Goal: Contribute content: Contribute content

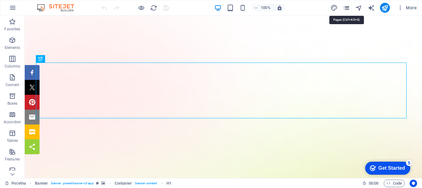
click at [348, 6] on icon "pages" at bounding box center [346, 7] width 7 height 7
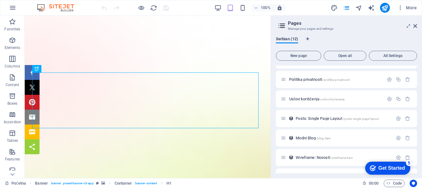
scroll to position [93, 0]
click at [314, 115] on div "Posts: Single Page Layout /posts-single-page-layout" at bounding box center [337, 117] width 112 height 7
click at [314, 117] on span "Posts: Single Page Layout /posts-single-page-layout" at bounding box center [337, 117] width 83 height 5
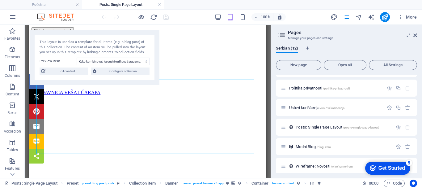
scroll to position [0, 0]
click at [126, 60] on select "Kako kombinovati jesenski outfit sa čarapama: Saveti za stylish i topao look Ka…" at bounding box center [113, 61] width 73 height 7
select select "687a772f4dc41e159600a765"
click at [77, 58] on select "Kako kombinovati jesenski outfit sa čarapama: Saveti za stylish i topao look Ka…" at bounding box center [113, 61] width 73 height 7
click at [416, 34] on icon at bounding box center [416, 35] width 4 height 5
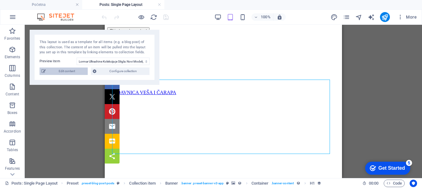
click at [72, 70] on span "Edit content" at bounding box center [67, 70] width 38 height 7
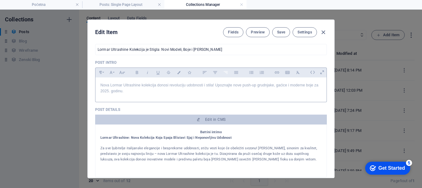
scroll to position [186, 0]
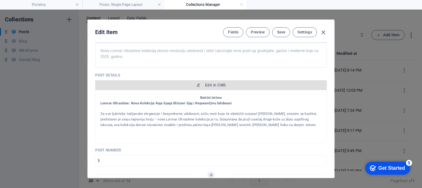
click at [210, 83] on span "Edit in CMS" at bounding box center [215, 85] width 20 height 5
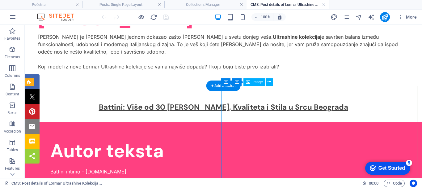
scroll to position [2391, 0]
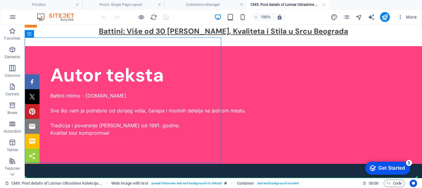
drag, startPoint x: 67, startPoint y: 58, endPoint x: 43, endPoint y: 175, distance: 119.8
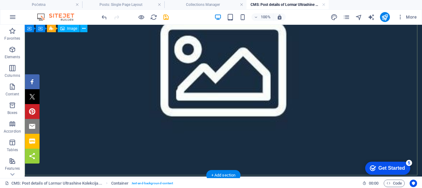
scroll to position [2478, 0]
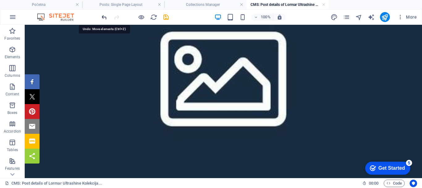
click at [103, 17] on icon "undo" at bounding box center [104, 17] width 7 height 7
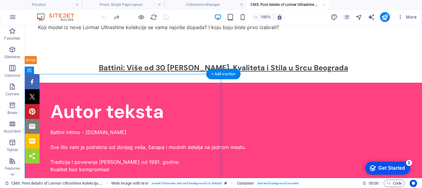
scroll to position [2391, 0]
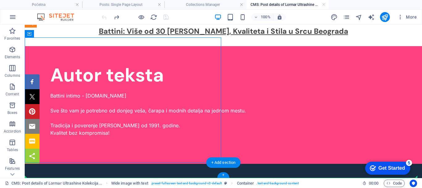
drag, startPoint x: 71, startPoint y: 120, endPoint x: 73, endPoint y: 177, distance: 57.2
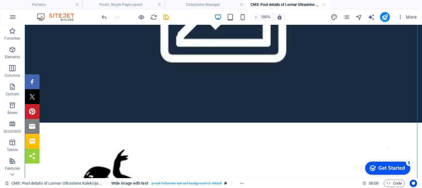
scroll to position [2571, 0]
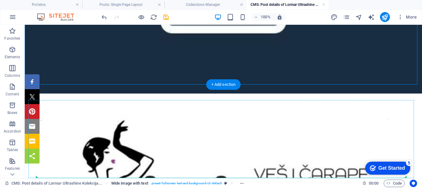
drag, startPoint x: 68, startPoint y: 40, endPoint x: 219, endPoint y: 180, distance: 206.1
click at [219, 178] on section "Favorites Elements Columns Content Boxes Accordion Tables Features Images Slide…" at bounding box center [211, 101] width 422 height 153
drag, startPoint x: 94, startPoint y: 96, endPoint x: 74, endPoint y: 173, distance: 79.5
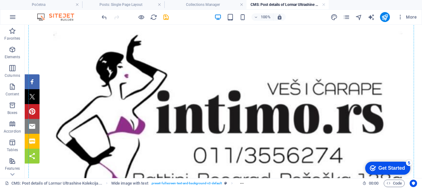
scroll to position [2651, 0]
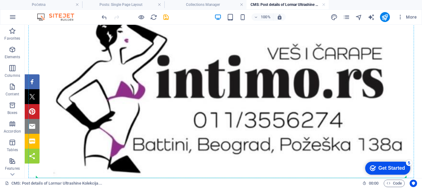
drag, startPoint x: 64, startPoint y: 71, endPoint x: 46, endPoint y: 152, distance: 83.0
click at [71, 178] on section "Favorites Elements Columns Content Boxes Accordion Tables Features Images Slide…" at bounding box center [211, 101] width 422 height 153
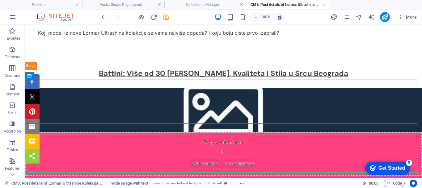
scroll to position [2362, 0]
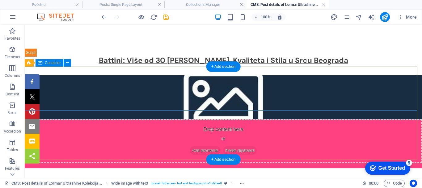
drag, startPoint x: 79, startPoint y: 109, endPoint x: 137, endPoint y: 112, distance: 57.9
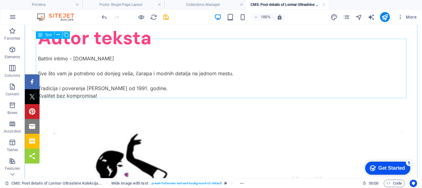
scroll to position [2651, 0]
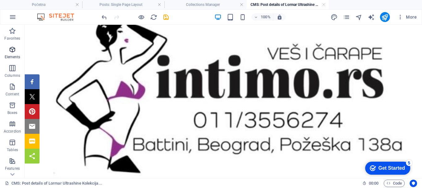
click at [13, 50] on icon "button" at bounding box center [12, 49] width 7 height 7
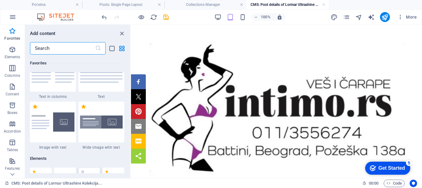
scroll to position [44, 0]
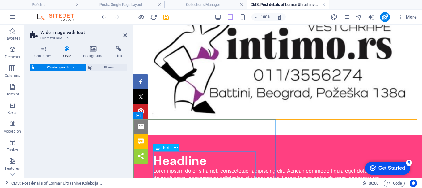
select select "%"
select select "rem"
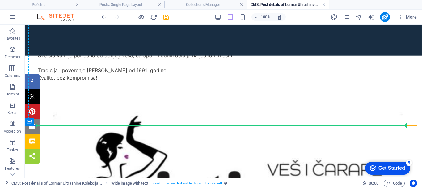
scroll to position [2703, 0]
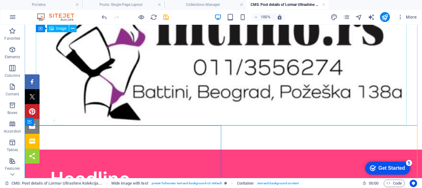
drag, startPoint x: 180, startPoint y: 89, endPoint x: 142, endPoint y: 121, distance: 49.1
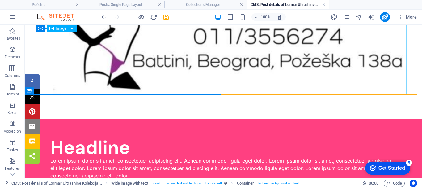
scroll to position [2753, 0]
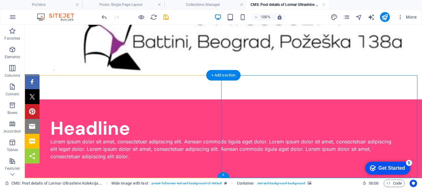
select select "px"
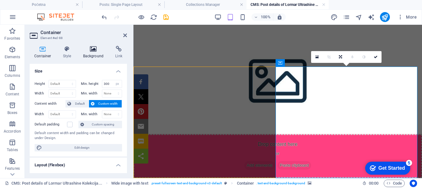
scroll to position [2535, 0]
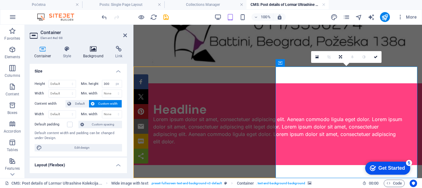
click at [92, 51] on icon at bounding box center [94, 49] width 30 height 6
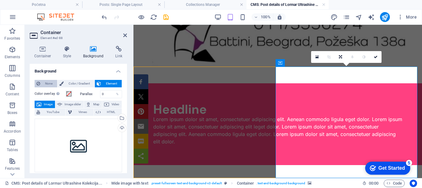
click at [46, 82] on span "None" at bounding box center [48, 83] width 13 height 7
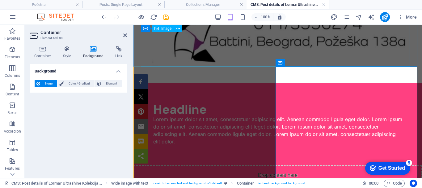
click at [176, 53] on figure at bounding box center [278, 0] width 274 height 166
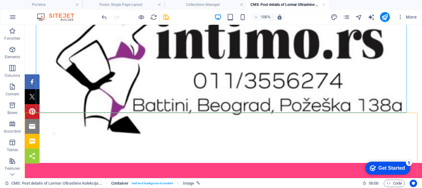
scroll to position [2753, 0]
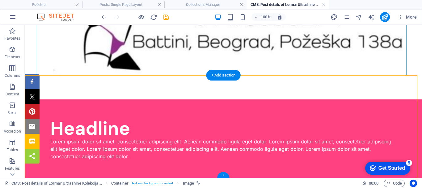
drag, startPoint x: 75, startPoint y: 68, endPoint x: 276, endPoint y: 93, distance: 202.6
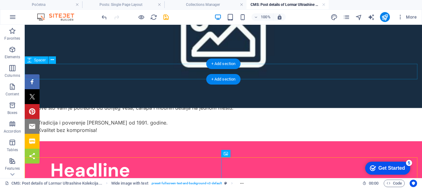
scroll to position [2488, 0]
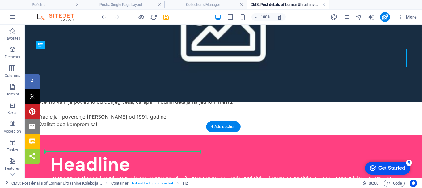
drag, startPoint x: 78, startPoint y: 71, endPoint x: 53, endPoint y: 153, distance: 86.3
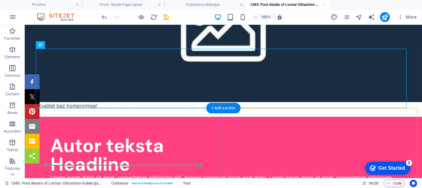
scroll to position [2540, 0]
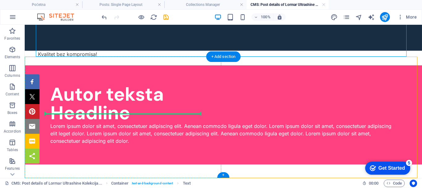
drag, startPoint x: 83, startPoint y: 70, endPoint x: 64, endPoint y: 114, distance: 47.7
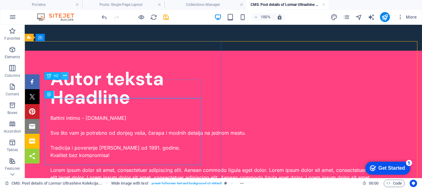
click at [65, 76] on icon at bounding box center [64, 75] width 3 height 6
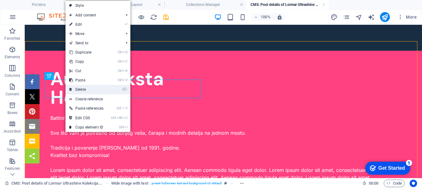
click at [80, 89] on link "⌦ Delete" at bounding box center [87, 89] width 42 height 9
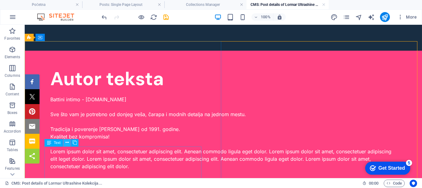
click at [66, 139] on icon at bounding box center [67, 142] width 3 height 6
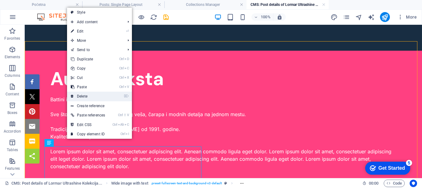
click at [91, 95] on link "⌦ Delete" at bounding box center [88, 96] width 42 height 9
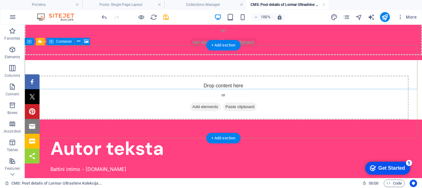
scroll to position [2373, 0]
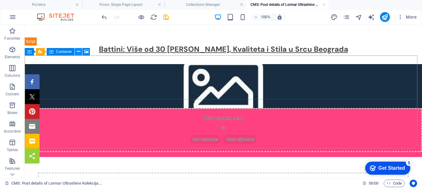
click at [78, 50] on icon at bounding box center [78, 51] width 3 height 6
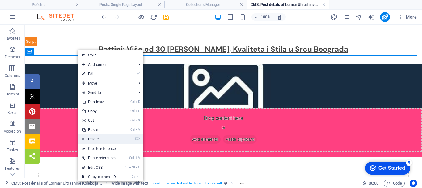
click at [96, 137] on link "⌦ Delete" at bounding box center [99, 138] width 42 height 9
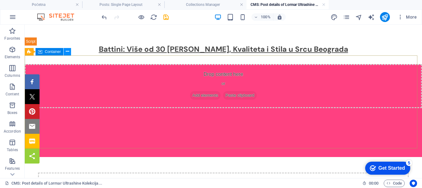
click at [68, 51] on icon at bounding box center [67, 51] width 3 height 6
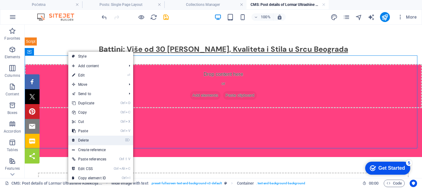
click at [85, 139] on link "⌦ Delete" at bounding box center [89, 139] width 42 height 9
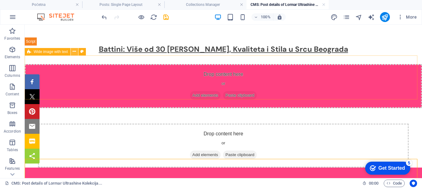
click at [75, 50] on icon at bounding box center [74, 51] width 3 height 6
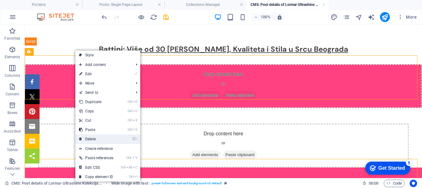
click at [90, 138] on link "⌦ Delete" at bounding box center [96, 138] width 42 height 9
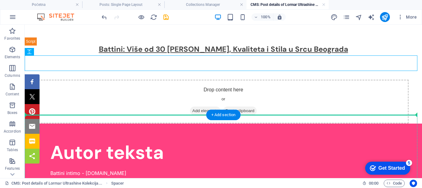
drag, startPoint x: 66, startPoint y: 77, endPoint x: 51, endPoint y: 116, distance: 41.9
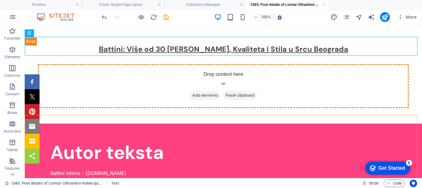
drag, startPoint x: 64, startPoint y: 59, endPoint x: 91, endPoint y: 78, distance: 32.9
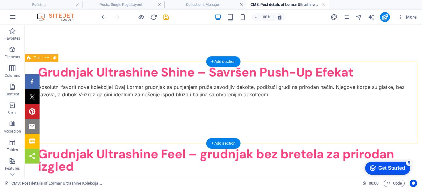
scroll to position [1538, 0]
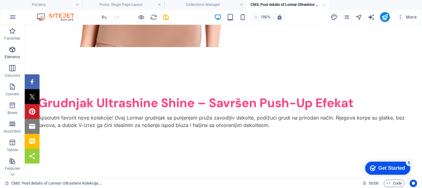
click at [12, 52] on icon "button" at bounding box center [12, 49] width 7 height 7
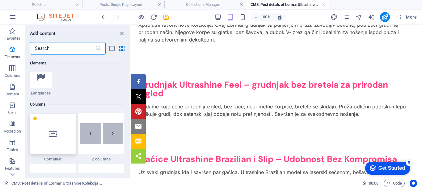
scroll to position [384, 0]
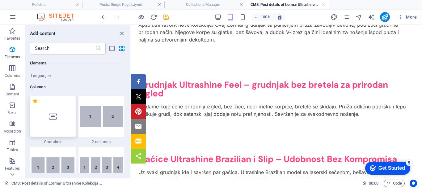
click at [48, 113] on div at bounding box center [53, 116] width 46 height 41
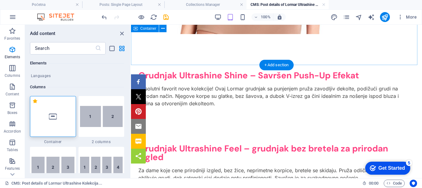
scroll to position [1477, 0]
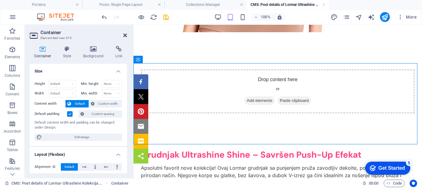
click at [125, 35] on icon at bounding box center [125, 35] width 4 height 5
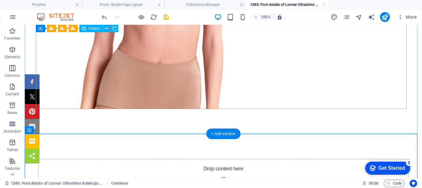
click at [145, 145] on div "Drop content here or Add elements Paste clipboard" at bounding box center [224, 180] width 398 height 93
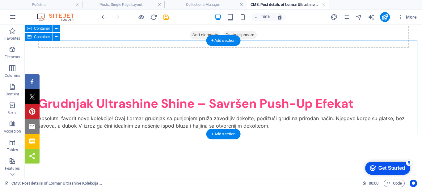
scroll to position [1569, 0]
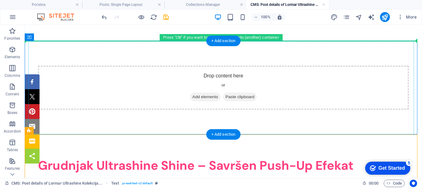
drag, startPoint x: 63, startPoint y: 155, endPoint x: 141, endPoint y: 74, distance: 112.8
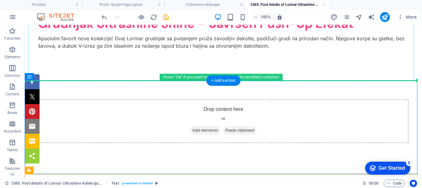
scroll to position [1611, 0]
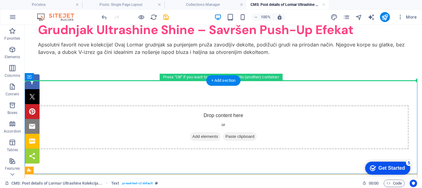
drag, startPoint x: 62, startPoint y: 143, endPoint x: 148, endPoint y: 79, distance: 107.0
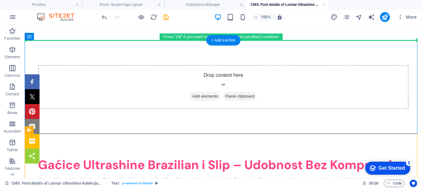
scroll to position [1696, 0]
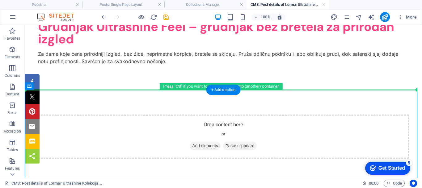
drag, startPoint x: 60, startPoint y: 134, endPoint x: 144, endPoint y: 73, distance: 104.0
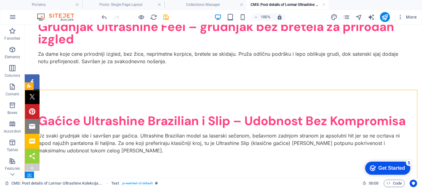
click at [29, 168] on div at bounding box center [32, 166] width 15 height 7
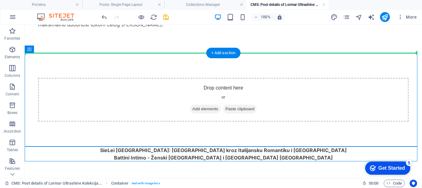
scroll to position [1814, 0]
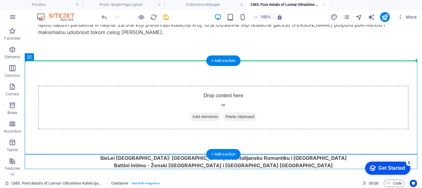
drag, startPoint x: 74, startPoint y: 140, endPoint x: 118, endPoint y: 64, distance: 87.8
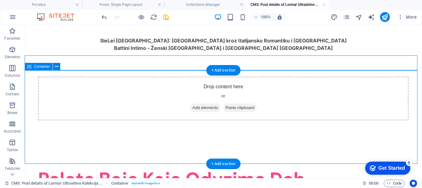
scroll to position [1845, 0]
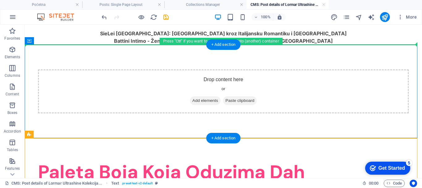
drag, startPoint x: 63, startPoint y: 158, endPoint x: 105, endPoint y: 63, distance: 104.4
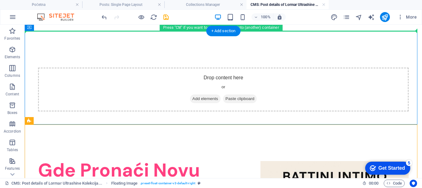
scroll to position [1934, 0]
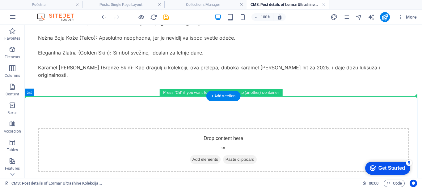
drag, startPoint x: 72, startPoint y: 114, endPoint x: 128, endPoint y: 94, distance: 59.6
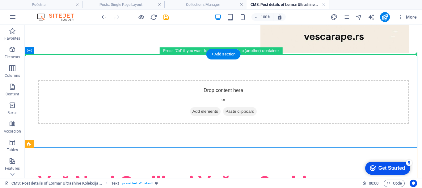
scroll to position [2202, 0]
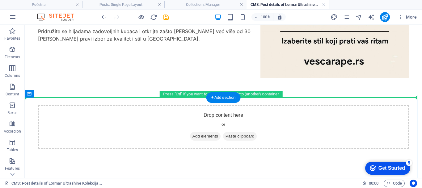
drag, startPoint x: 58, startPoint y: 140, endPoint x: 153, endPoint y: 92, distance: 105.8
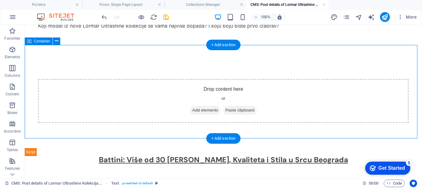
scroll to position [2387, 0]
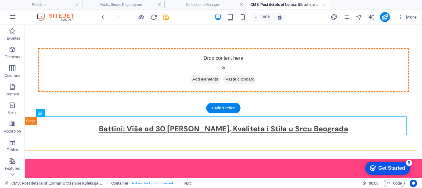
drag, startPoint x: 80, startPoint y: 138, endPoint x: 105, endPoint y: 62, distance: 79.7
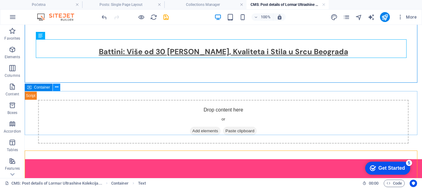
click at [56, 87] on icon at bounding box center [56, 87] width 3 height 6
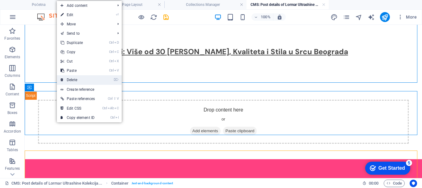
click at [79, 79] on link "⌦ Delete" at bounding box center [78, 79] width 42 height 9
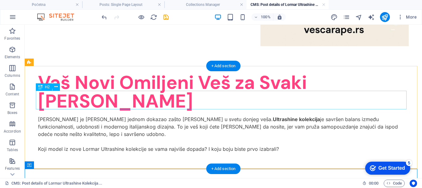
scroll to position [2233, 0]
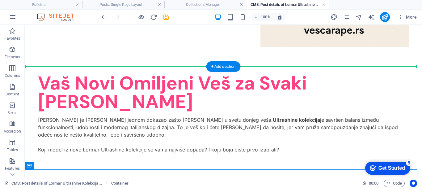
drag, startPoint x: 57, startPoint y: 190, endPoint x: 109, endPoint y: 59, distance: 140.6
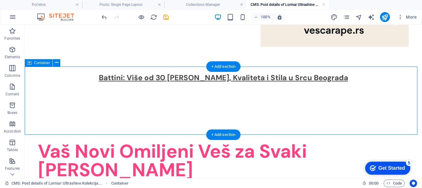
click at [407, 145] on div "Vaš Novi Omiljeni Veš za Svaki [PERSON_NAME] je [PERSON_NAME] jednom dokazao za…" at bounding box center [224, 181] width 398 height 129
click at [35, 140] on div "Share Tweet Pin Email Share Share" at bounding box center [25, 122] width 30 height 96
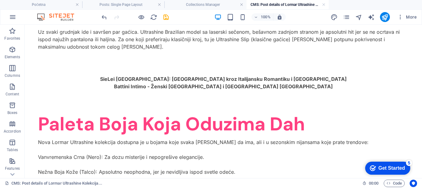
scroll to position [1521, 0]
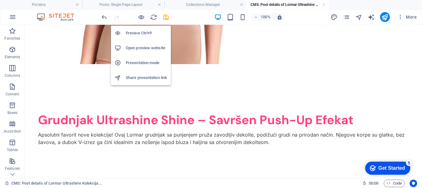
click at [139, 31] on h6 "Preview Ctrl+P" at bounding box center [146, 32] width 41 height 7
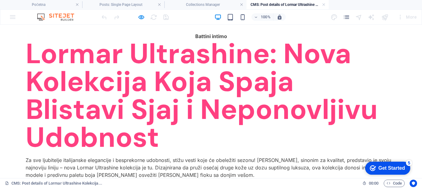
scroll to position [0, 0]
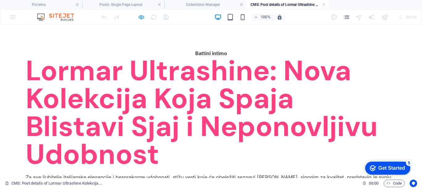
click at [141, 15] on icon "button" at bounding box center [141, 17] width 7 height 7
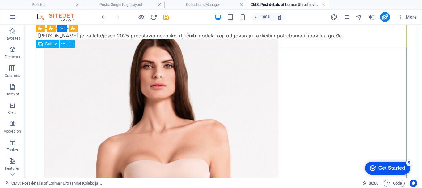
scroll to position [278, 0]
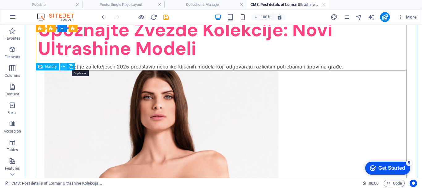
click at [63, 66] on icon at bounding box center [63, 66] width 3 height 6
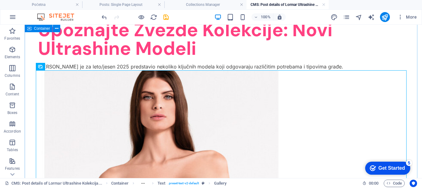
drag, startPoint x: 411, startPoint y: 71, endPoint x: 391, endPoint y: 70, distance: 19.5
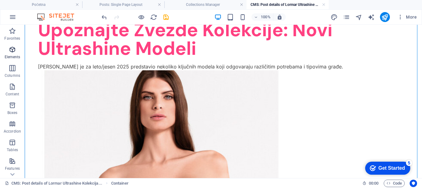
click at [12, 51] on icon "button" at bounding box center [12, 49] width 7 height 7
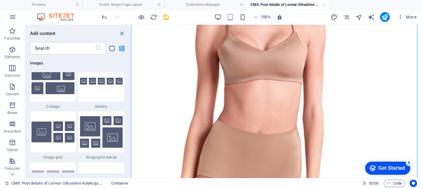
scroll to position [3291, 0]
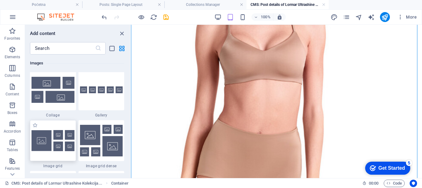
click at [44, 141] on img at bounding box center [53, 140] width 43 height 21
click at [131, 143] on div "Drag here to replace the existing content. Press “Ctrl” if you want to create a…" at bounding box center [276, 101] width 291 height 153
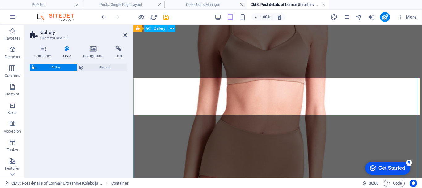
scroll to position [1462, 0]
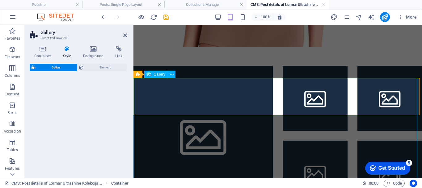
click at [275, 98] on div at bounding box center [278, 135] width 299 height 149
select select "rem"
select select "preset-gallery-v3-grid"
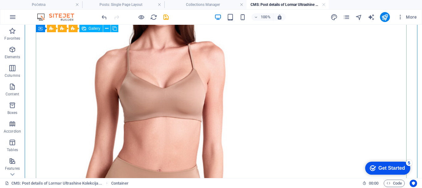
scroll to position [1276, 0]
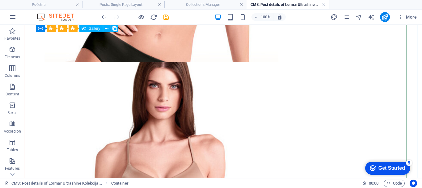
click at [85, 111] on li at bounding box center [161, 185] width 247 height 247
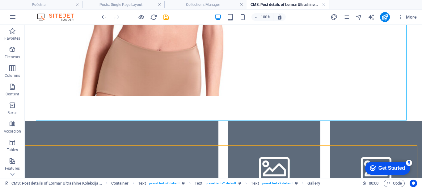
scroll to position [1497, 0]
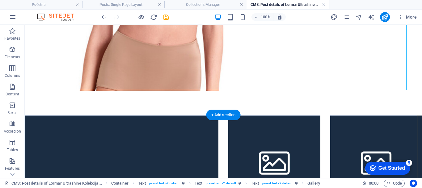
drag, startPoint x: 111, startPoint y: 107, endPoint x: 170, endPoint y: 45, distance: 85.8
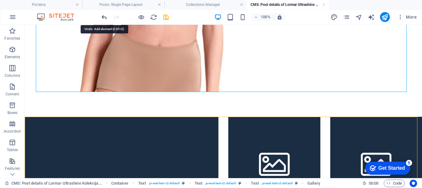
click at [105, 16] on icon "undo" at bounding box center [104, 17] width 7 height 7
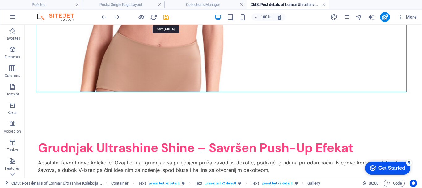
click at [165, 15] on icon "save" at bounding box center [166, 17] width 7 height 7
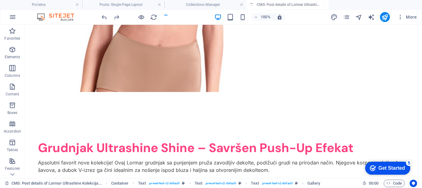
click at [165, 15] on div at bounding box center [134, 17] width 69 height 10
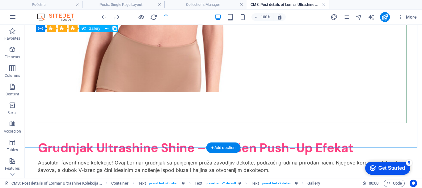
scroll to position [1463, 0]
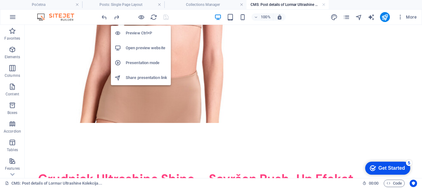
click at [141, 15] on icon "button" at bounding box center [141, 17] width 7 height 7
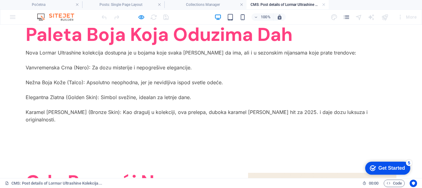
scroll to position [1775, 0]
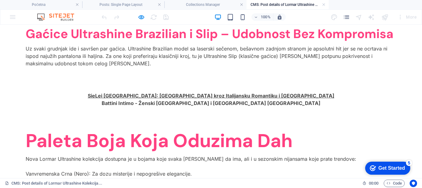
click at [227, 96] on strong "SieLei [GEOGRAPHIC_DATA]: [GEOGRAPHIC_DATA] kroz Italijansku Romantiku i [GEOGR…" at bounding box center [211, 95] width 247 height 6
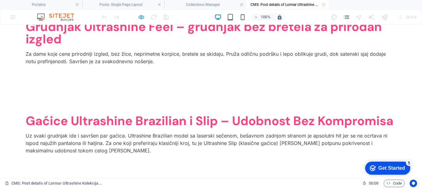
scroll to position [1682, 0]
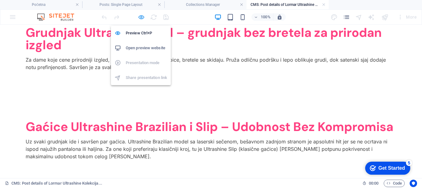
click at [141, 17] on icon "button" at bounding box center [141, 17] width 7 height 7
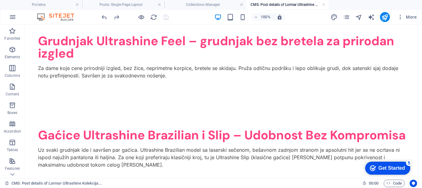
click at [165, 17] on div at bounding box center [134, 17] width 69 height 10
click at [218, 5] on h4 "Collections Manager" at bounding box center [206, 4] width 82 height 7
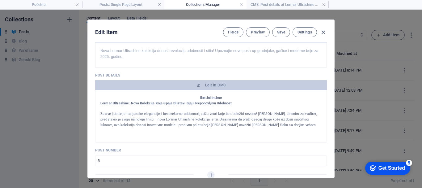
scroll to position [0, 0]
click at [280, 32] on span "Save" at bounding box center [281, 32] width 8 height 5
click at [284, 4] on h4 "CMS: Post details of Lormar Ultrashine Kolekcija..." at bounding box center [288, 4] width 82 height 7
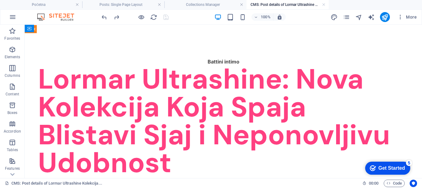
click at [165, 16] on div at bounding box center [134, 17] width 69 height 10
click at [324, 4] on link at bounding box center [324, 5] width 4 height 6
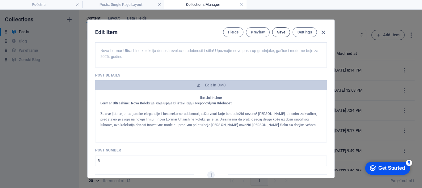
click at [281, 31] on span "Save" at bounding box center [281, 32] width 8 height 5
click at [242, 4] on link at bounding box center [242, 5] width 4 height 6
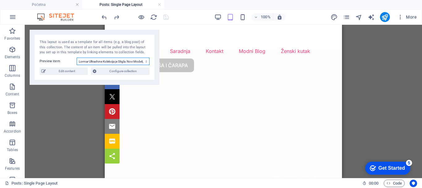
click at [131, 61] on select "Kako kombinovati jesenski outfit sa čarapama: Saveti za stylish i topao look Ka…" at bounding box center [113, 61] width 73 height 7
select select "687a9cf9585637cf850685bb"
click at [77, 58] on select "Kako kombinovati jesenski outfit sa čarapama: Saveti za stylish i topao look Ka…" at bounding box center [113, 61] width 73 height 7
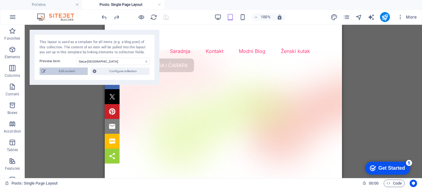
click at [71, 70] on span "Edit content" at bounding box center [67, 70] width 38 height 7
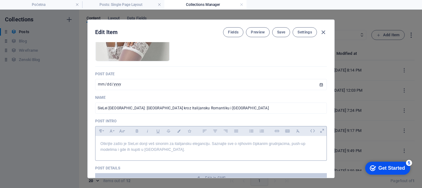
scroll to position [124, 0]
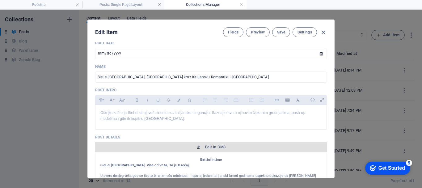
click at [211, 146] on span "Edit in CMS" at bounding box center [215, 146] width 20 height 5
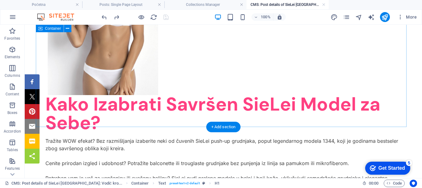
scroll to position [1484, 0]
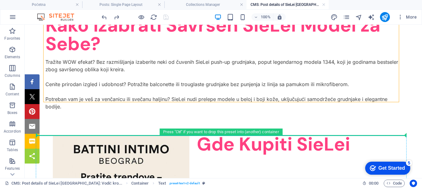
drag, startPoint x: 60, startPoint y: 77, endPoint x: 58, endPoint y: 134, distance: 57.3
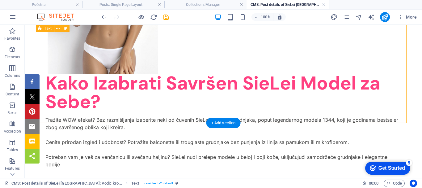
scroll to position [1546, 0]
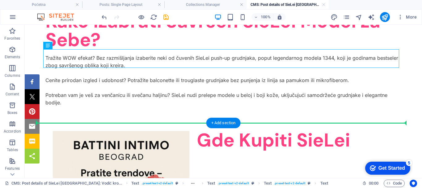
drag, startPoint x: 80, startPoint y: 70, endPoint x: 53, endPoint y: 119, distance: 56.0
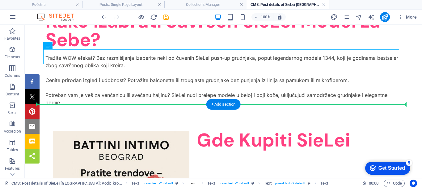
drag, startPoint x: 59, startPoint y: 86, endPoint x: 58, endPoint y: 100, distance: 13.6
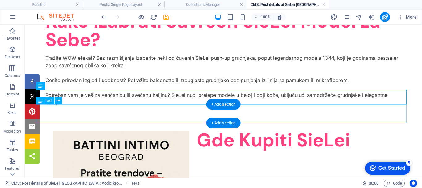
drag, startPoint x: 79, startPoint y: 71, endPoint x: 55, endPoint y: 105, distance: 41.2
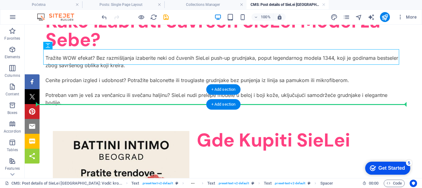
drag, startPoint x: 79, startPoint y: 70, endPoint x: 78, endPoint y: 100, distance: 30.3
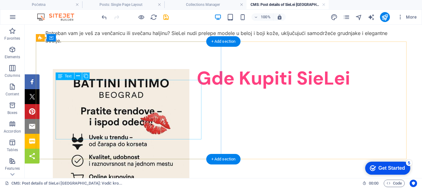
scroll to position [1633, 0]
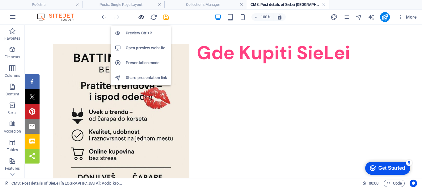
click at [139, 15] on icon "button" at bounding box center [141, 17] width 7 height 7
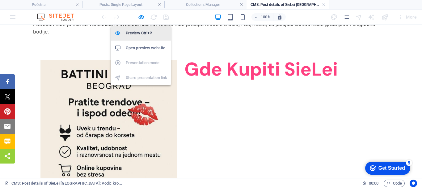
scroll to position [1617, 0]
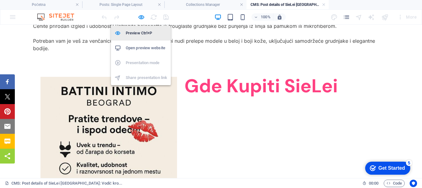
click at [137, 32] on h6 "Preview Ctrl+P" at bounding box center [146, 32] width 41 height 7
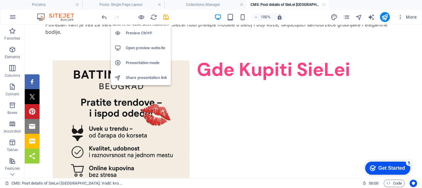
scroll to position [1633, 0]
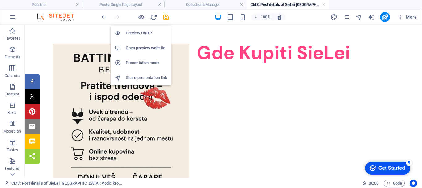
click at [141, 31] on h6 "Preview Ctrl+P" at bounding box center [146, 32] width 41 height 7
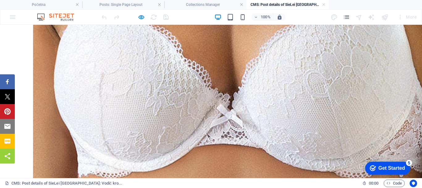
scroll to position [411, 0]
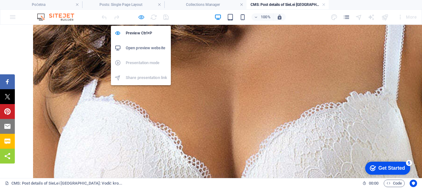
click at [139, 16] on icon "button" at bounding box center [141, 17] width 7 height 7
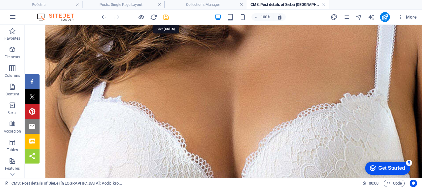
click at [165, 16] on icon "save" at bounding box center [166, 17] width 7 height 7
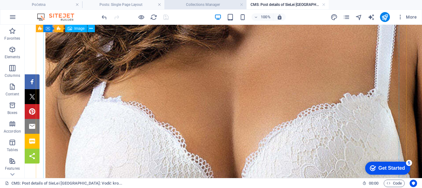
click at [199, 3] on h4 "Collections Manager" at bounding box center [206, 4] width 82 height 7
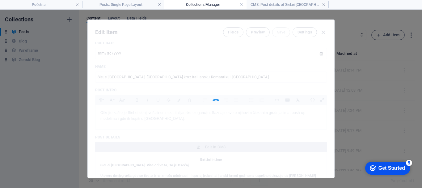
scroll to position [0, 0]
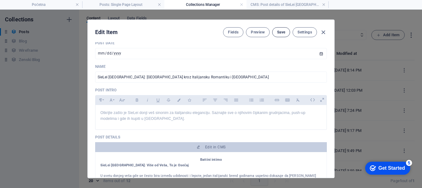
click at [280, 30] on span "Save" at bounding box center [281, 32] width 8 height 5
click at [287, 2] on h4 "CMS: Post details of SieLei [GEOGRAPHIC_DATA]: Vodič kro..." at bounding box center [288, 4] width 82 height 7
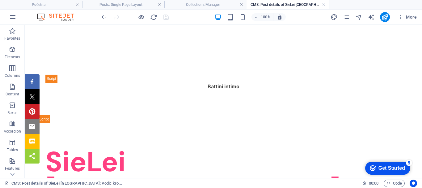
click at [166, 16] on div at bounding box center [134, 17] width 69 height 10
click at [324, 3] on link at bounding box center [324, 5] width 4 height 6
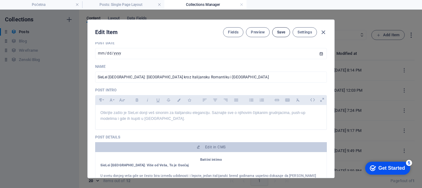
click at [282, 30] on span "Save" at bounding box center [281, 32] width 8 height 5
click at [241, 4] on link at bounding box center [242, 5] width 4 height 6
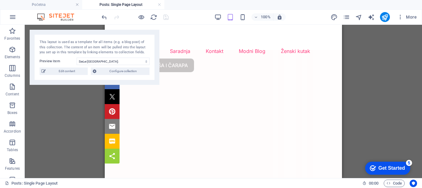
click at [165, 15] on div at bounding box center [134, 17] width 69 height 10
drag, startPoint x: 159, startPoint y: 3, endPoint x: 71, endPoint y: 41, distance: 95.9
click at [159, 3] on link at bounding box center [160, 5] width 4 height 6
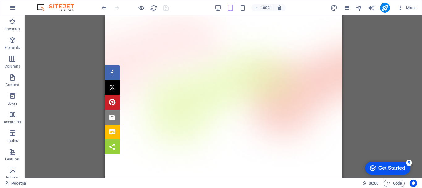
click at [166, 7] on div at bounding box center [134, 8] width 69 height 10
click at [385, 6] on icon "publish" at bounding box center [385, 7] width 7 height 7
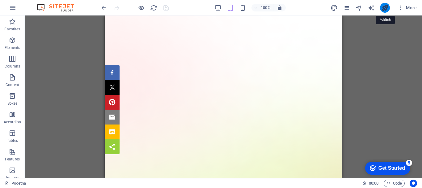
click at [386, 6] on icon "publish" at bounding box center [385, 7] width 7 height 7
